Goal: Task Accomplishment & Management: Complete application form

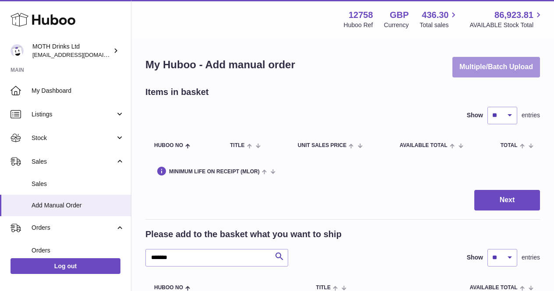
click at [536, 69] on button "Multiple/Batch Upload" at bounding box center [497, 67] width 88 height 21
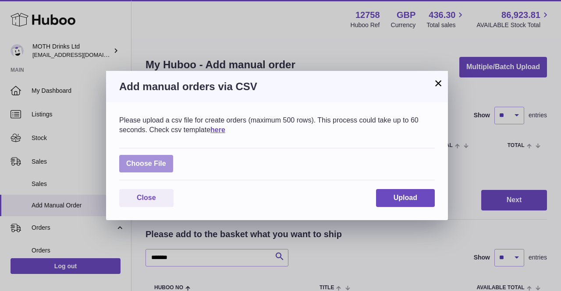
click at [163, 164] on label at bounding box center [146, 164] width 54 height 18
click at [166, 160] on input "file" at bounding box center [166, 159] width 0 height 0
type input "**********"
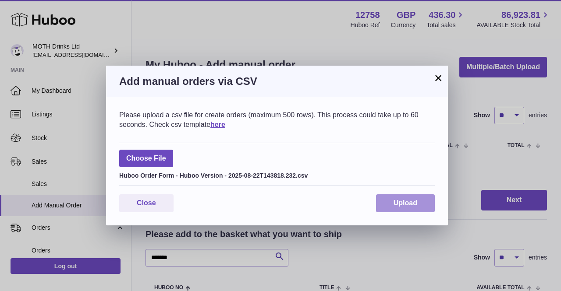
click at [424, 208] on button "Upload" at bounding box center [405, 203] width 59 height 18
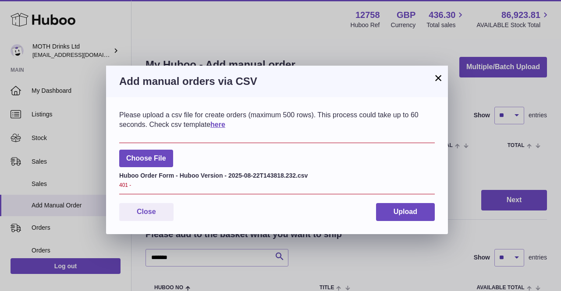
click at [435, 74] on button "×" at bounding box center [438, 78] width 11 height 11
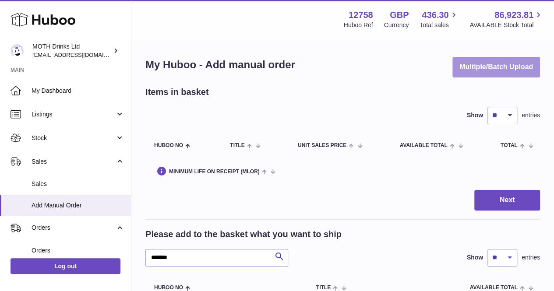
click at [509, 71] on button "Multiple/Batch Upload" at bounding box center [497, 67] width 88 height 21
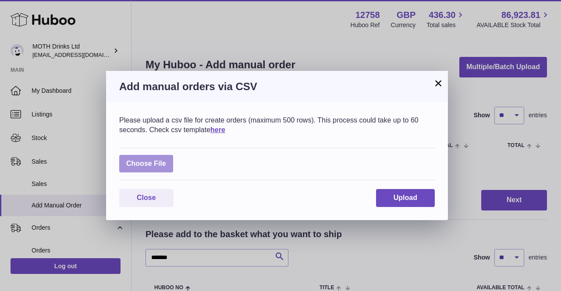
click at [166, 164] on label at bounding box center [146, 164] width 54 height 18
click at [166, 160] on input "file" at bounding box center [166, 159] width 0 height 0
type input "**********"
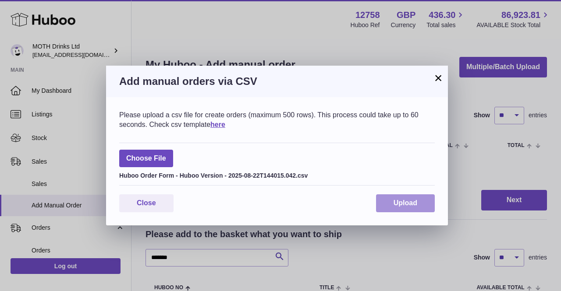
click at [403, 199] on span "Upload" at bounding box center [405, 202] width 24 height 7
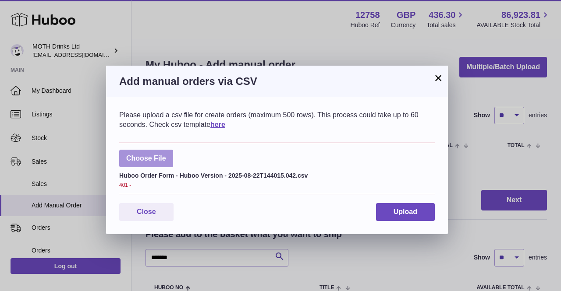
click at [154, 159] on label at bounding box center [146, 159] width 54 height 18
click at [166, 155] on input "file" at bounding box center [166, 154] width 0 height 0
drag, startPoint x: 154, startPoint y: 159, endPoint x: 224, endPoint y: 61, distance: 120.9
click at [224, 61] on div "× Add manual orders via CSV Please upload a csv file for create orders (maximum…" at bounding box center [280, 145] width 561 height 291
click at [153, 151] on label at bounding box center [146, 159] width 54 height 18
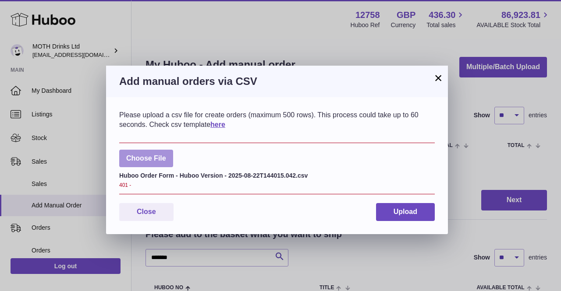
click at [166, 154] on input "file" at bounding box center [166, 154] width 0 height 0
type input "**********"
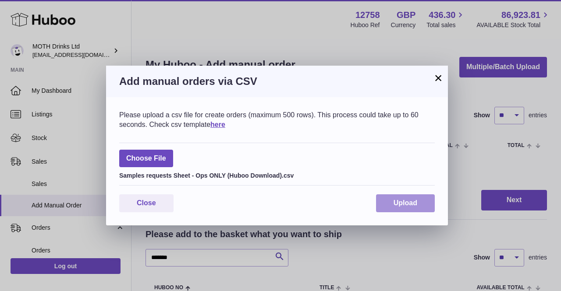
click at [398, 200] on span "Upload" at bounding box center [405, 202] width 24 height 7
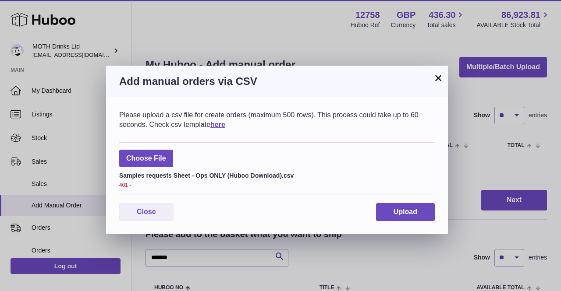
click at [435, 79] on button "×" at bounding box center [438, 78] width 11 height 11
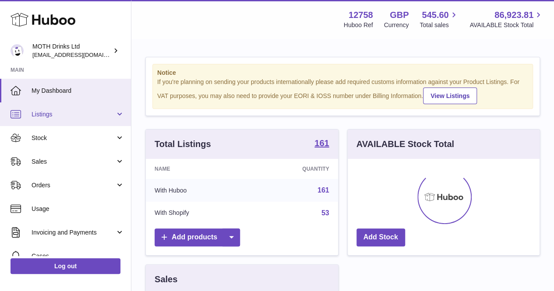
scroll to position [137, 192]
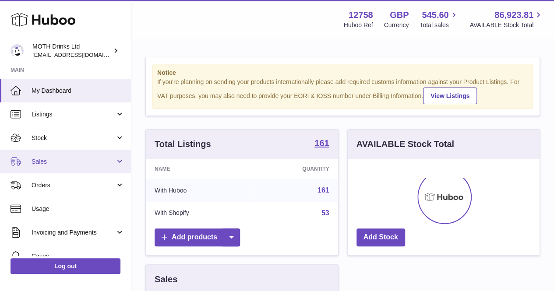
click at [50, 168] on link "Sales" at bounding box center [65, 162] width 131 height 24
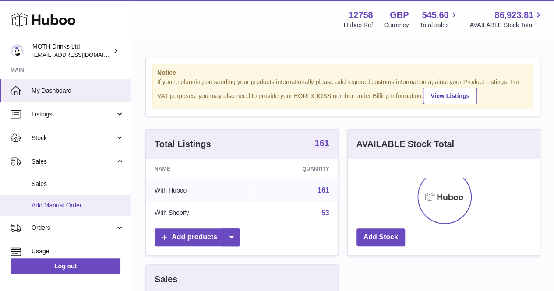
click at [51, 203] on span "Add Manual Order" at bounding box center [78, 206] width 93 height 8
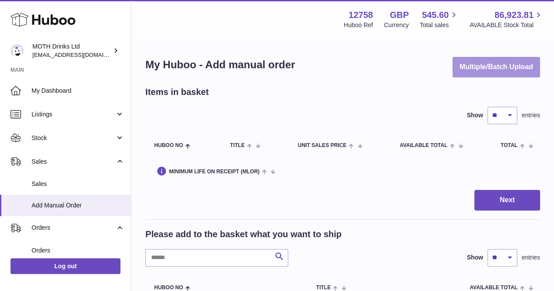
click at [520, 57] on button "Multiple/Batch Upload" at bounding box center [497, 67] width 88 height 21
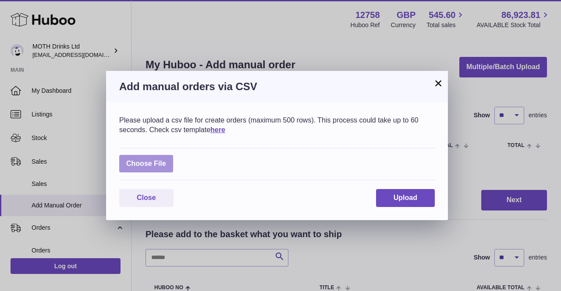
click at [156, 165] on label at bounding box center [146, 164] width 54 height 18
click at [166, 160] on input "file" at bounding box center [166, 159] width 0 height 0
type input "**********"
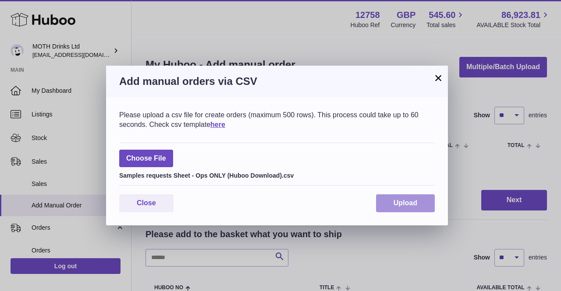
click at [395, 202] on span "Upload" at bounding box center [405, 202] width 24 height 7
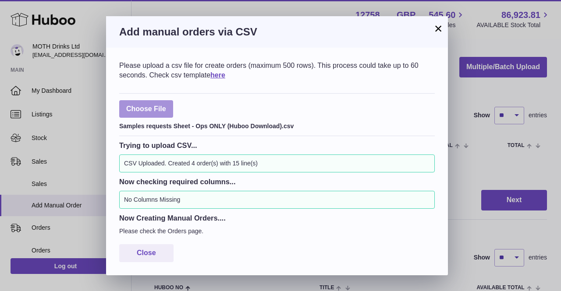
click at [168, 106] on label at bounding box center [146, 109] width 54 height 18
click at [166, 105] on input "file" at bounding box center [166, 105] width 0 height 0
type input "**********"
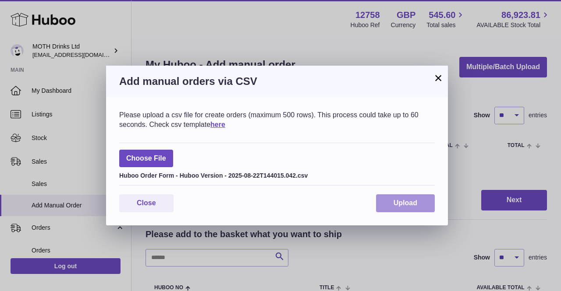
click at [383, 198] on button "Upload" at bounding box center [405, 203] width 59 height 18
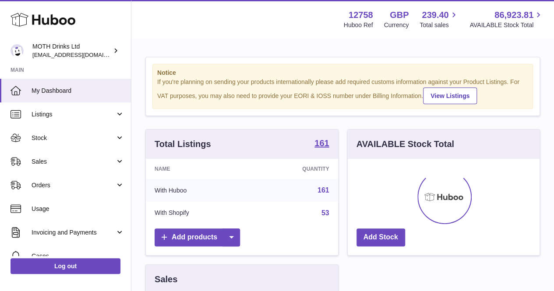
scroll to position [137, 192]
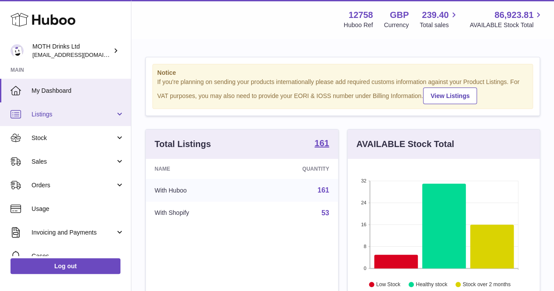
click at [60, 116] on span "Listings" at bounding box center [74, 114] width 84 height 8
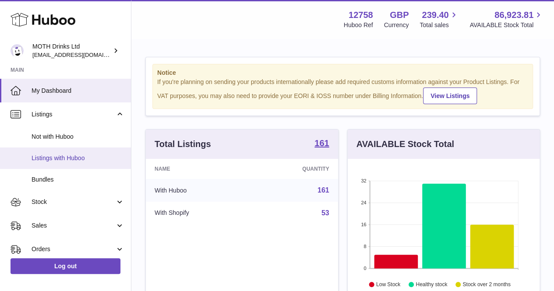
click at [65, 160] on span "Listings with Huboo" at bounding box center [78, 158] width 93 height 8
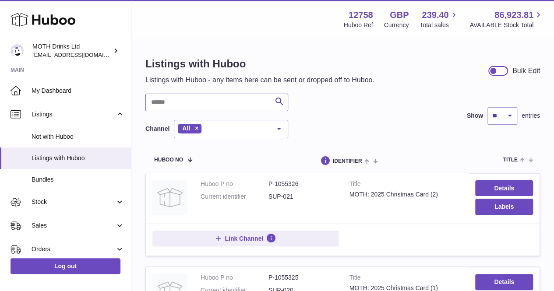
click at [201, 104] on input "text" at bounding box center [216, 103] width 143 height 18
type input "********"
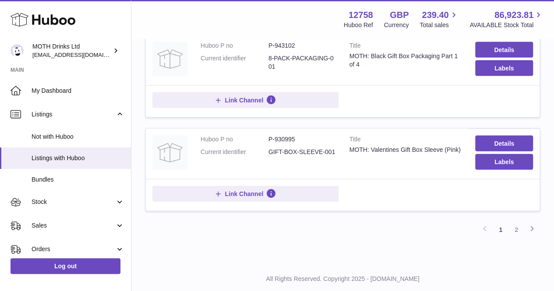
scroll to position [906, 0]
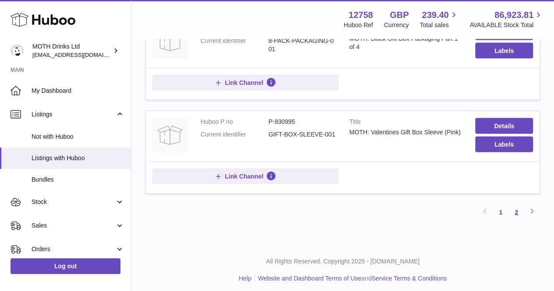
click at [523, 205] on link "2" at bounding box center [517, 213] width 16 height 16
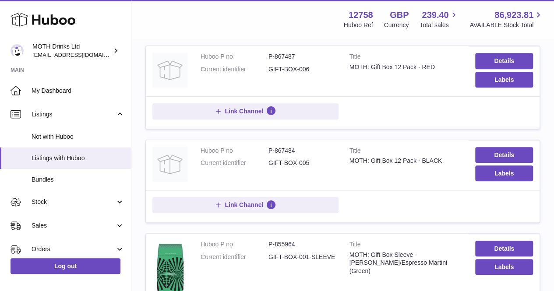
scroll to position [315, 0]
drag, startPoint x: 315, startPoint y: 162, endPoint x: 267, endPoint y: 158, distance: 48.4
click at [267, 158] on dl "Huboo P no P-867484 Current identifier GIFT-BOX-005" at bounding box center [269, 158] width 136 height 25
copy dl "GIFT-BOX-005"
click at [378, 226] on tbody "Huboo P no P-867494 Current identifier GIFT-BOX-004 Title MOTH: Gift Box 6 Pack…" at bounding box center [342, 240] width 395 height 764
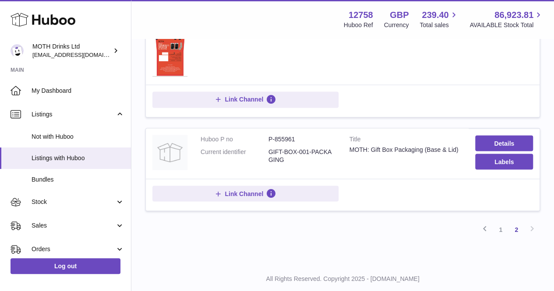
scroll to position [733, 0]
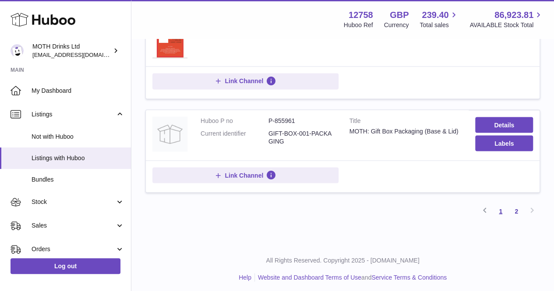
click at [499, 208] on link "1" at bounding box center [501, 211] width 16 height 16
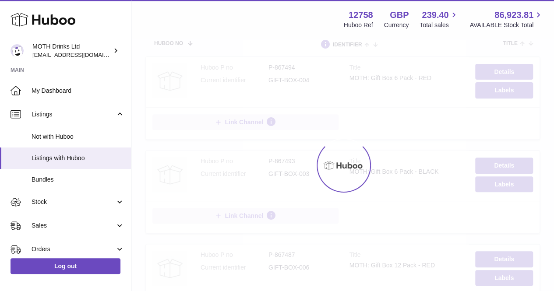
scroll to position [39, 0]
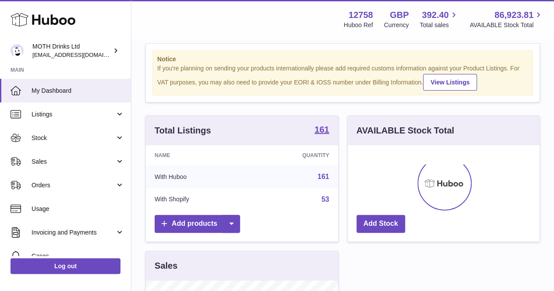
scroll to position [15, 0]
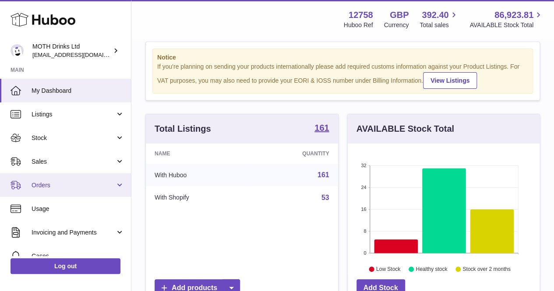
click at [87, 176] on link "Orders" at bounding box center [65, 185] width 131 height 24
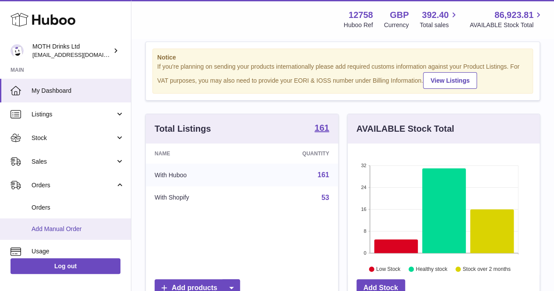
click at [87, 223] on link "Add Manual Order" at bounding box center [65, 229] width 131 height 21
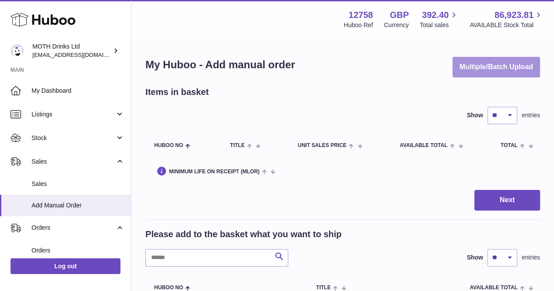
click at [477, 60] on button "Multiple/Batch Upload" at bounding box center [497, 67] width 88 height 21
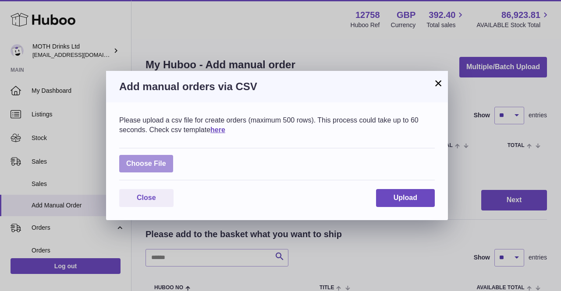
click at [150, 161] on label at bounding box center [146, 164] width 54 height 18
click at [166, 160] on input "file" at bounding box center [166, 159] width 0 height 0
type input "**********"
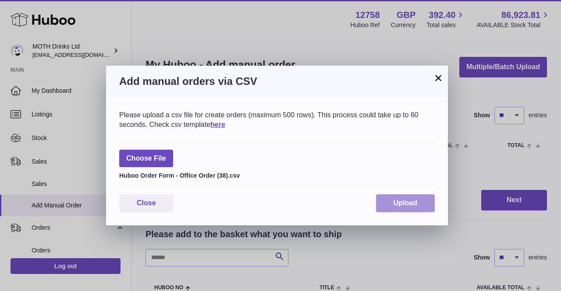
click at [427, 209] on button "Upload" at bounding box center [405, 203] width 59 height 18
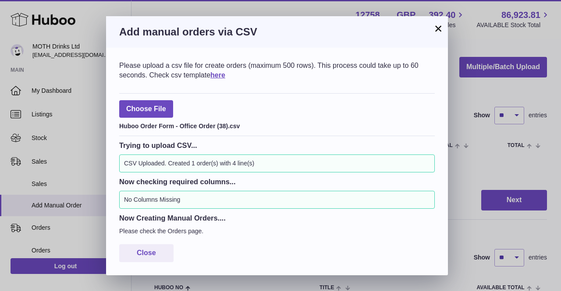
click at [438, 29] on button "×" at bounding box center [438, 28] width 11 height 11
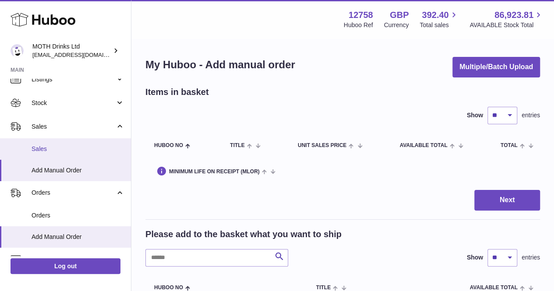
scroll to position [38, 0]
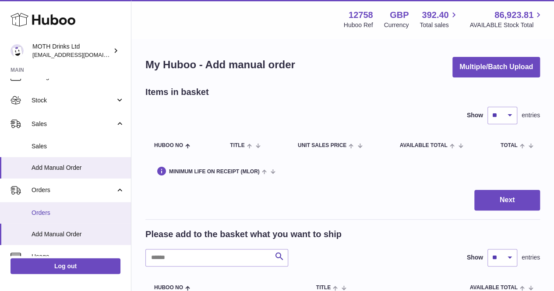
click at [50, 214] on span "Orders" at bounding box center [78, 213] width 93 height 8
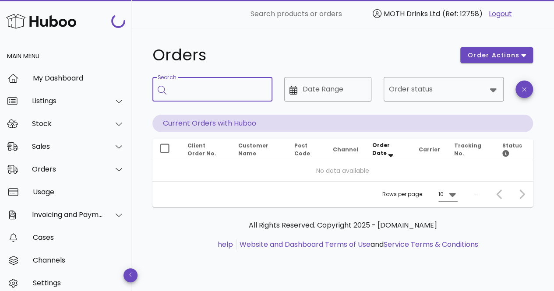
click at [210, 85] on input "Search" at bounding box center [219, 89] width 94 height 14
paste input "**********"
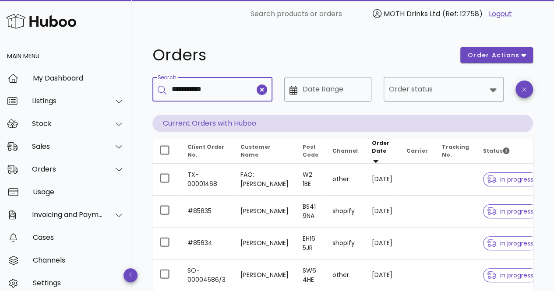
type input "**********"
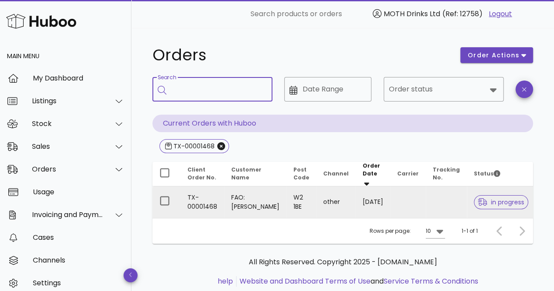
click at [492, 201] on span "in progress" at bounding box center [501, 202] width 46 height 6
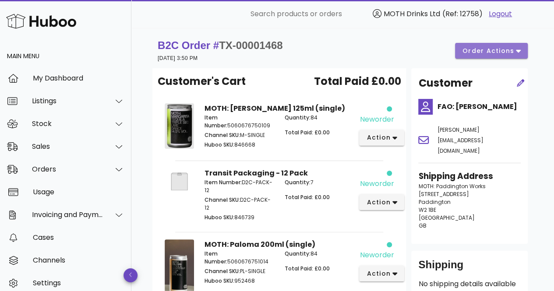
click at [509, 53] on span "order actions" at bounding box center [488, 50] width 53 height 9
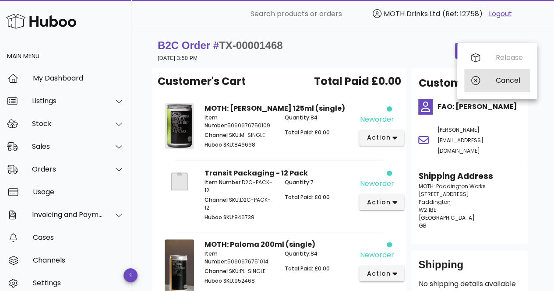
click at [503, 77] on div "Cancel" at bounding box center [509, 80] width 27 height 8
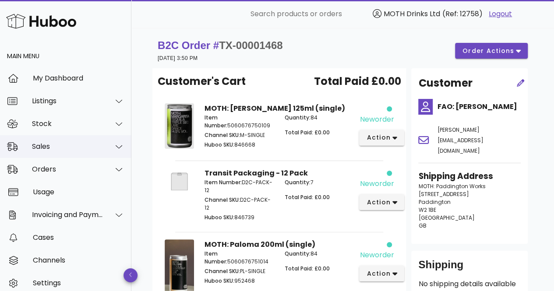
click at [78, 142] on div "Sales" at bounding box center [67, 146] width 71 height 8
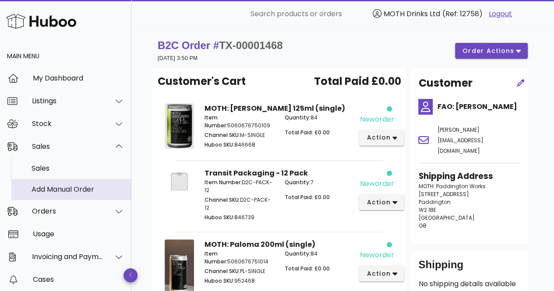
click at [73, 194] on div "Add Manual Order" at bounding box center [78, 189] width 93 height 8
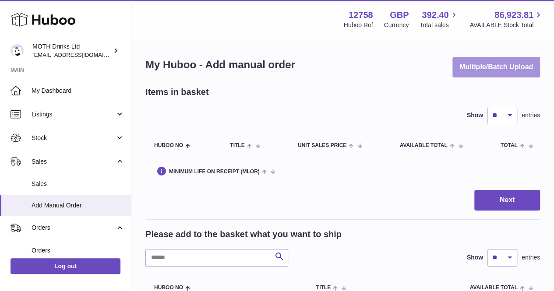
click at [520, 64] on button "Multiple/Batch Upload" at bounding box center [497, 67] width 88 height 21
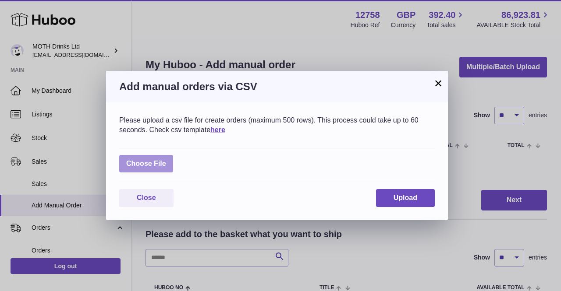
click at [150, 157] on label at bounding box center [146, 164] width 54 height 18
click at [166, 159] on input "file" at bounding box center [166, 159] width 0 height 0
type input "**********"
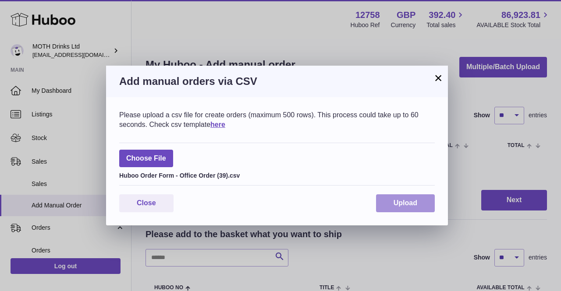
click at [415, 205] on span "Upload" at bounding box center [405, 202] width 24 height 7
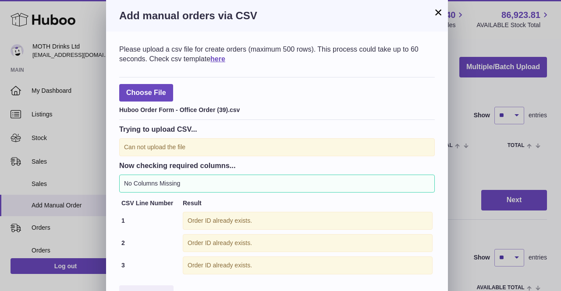
click at [151, 103] on div "Choose File Huboo Order Form - Office Order (39).csv" at bounding box center [276, 98] width 315 height 43
click at [150, 90] on label at bounding box center [146, 93] width 54 height 18
click at [166, 89] on input "file" at bounding box center [166, 88] width 0 height 0
type input "**********"
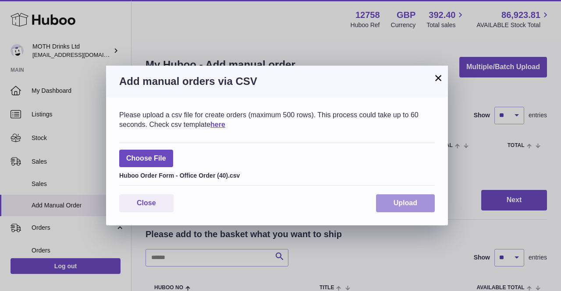
click at [409, 207] on span "Upload" at bounding box center [405, 202] width 24 height 7
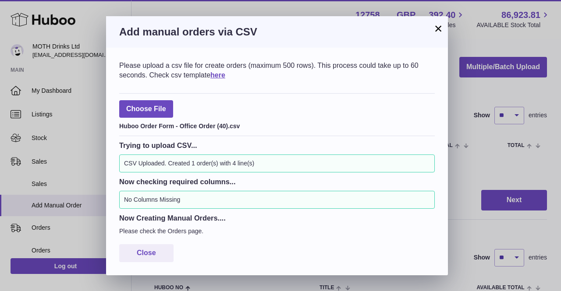
click at [438, 27] on button "×" at bounding box center [438, 28] width 11 height 11
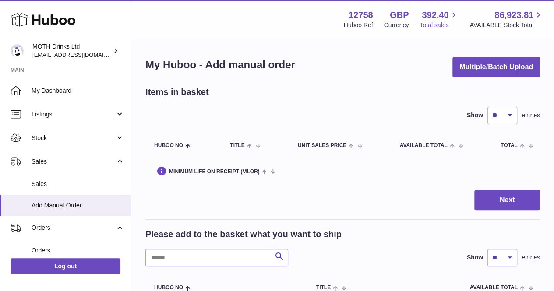
click at [438, 27] on span "Total sales" at bounding box center [439, 25] width 39 height 8
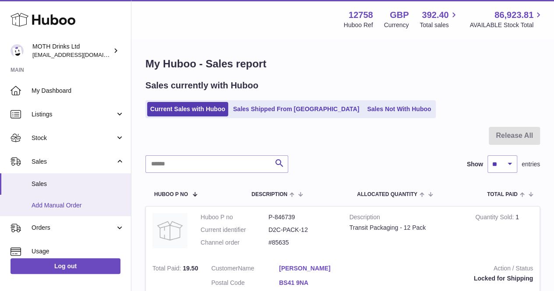
click at [50, 209] on span "Add Manual Order" at bounding box center [78, 206] width 93 height 8
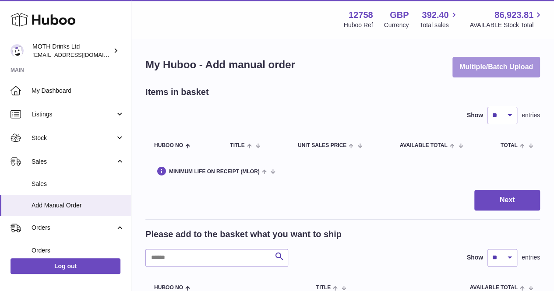
click at [476, 61] on button "Multiple/Batch Upload" at bounding box center [497, 67] width 88 height 21
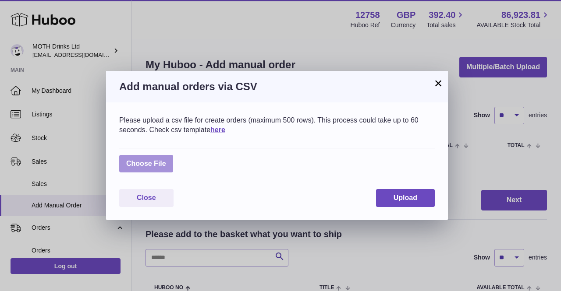
click at [142, 163] on label at bounding box center [146, 164] width 54 height 18
click at [166, 160] on input "file" at bounding box center [166, 159] width 0 height 0
type input "**********"
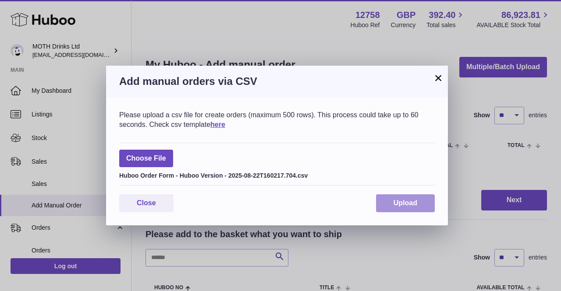
click at [393, 199] on span "Upload" at bounding box center [405, 202] width 24 height 7
